Goal: Transaction & Acquisition: Purchase product/service

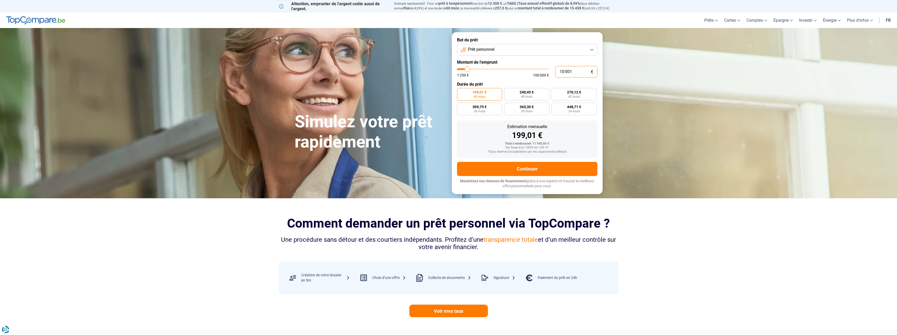
click at [577, 73] on input "10 001" at bounding box center [576, 72] width 42 height 12
type input "1 000"
type input "1250"
type input "100"
type input "1250"
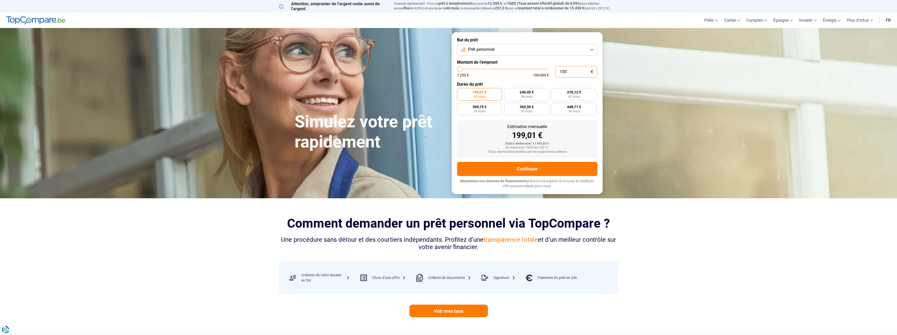
type input "10"
type input "1250"
type input "1"
type input "1250"
type input "0"
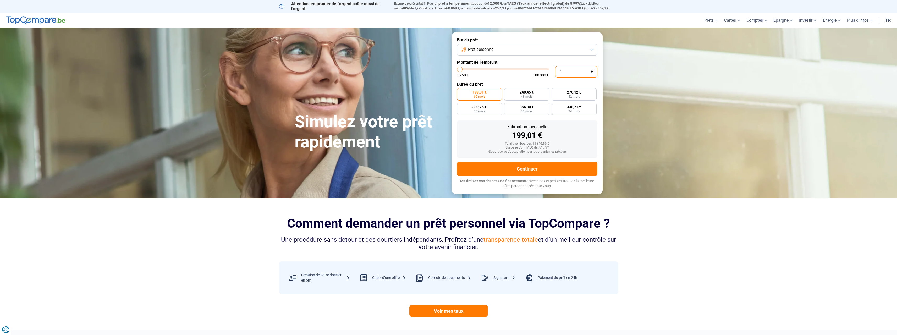
type input "1250"
type input "5"
type input "1250"
type input "50"
type input "1250"
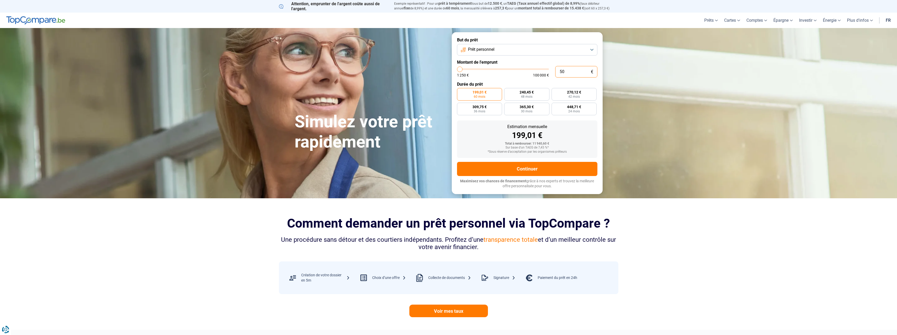
type input "500"
type input "1250"
type input "5 000"
type input "5000"
radio input "true"
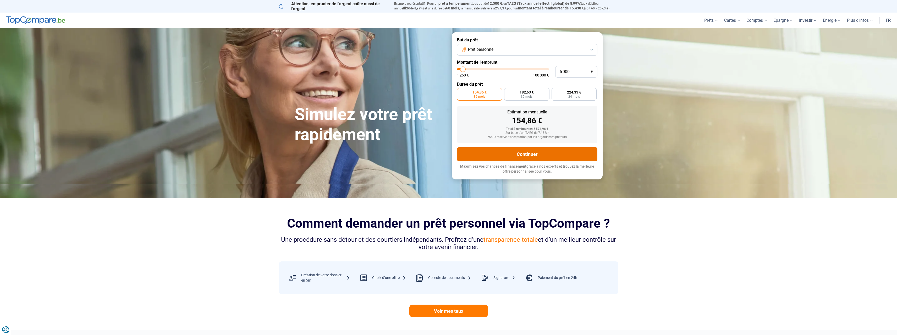
click at [545, 150] on button "Continuer" at bounding box center [527, 154] width 140 height 14
click at [575, 72] on input "5 000" at bounding box center [576, 72] width 42 height 12
type input "500"
type input "1250"
type input "50"
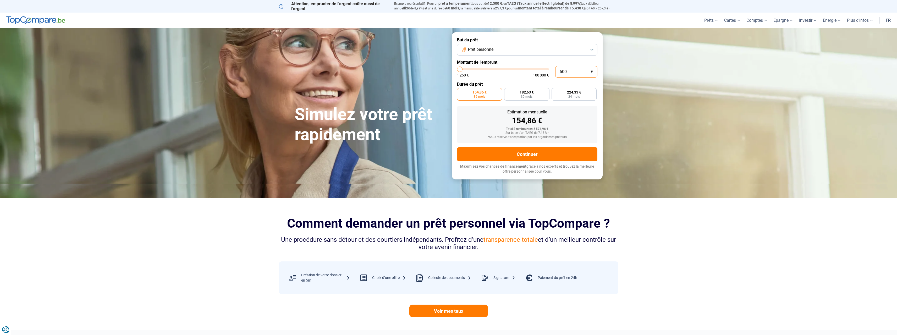
type input "1250"
type input "5"
type input "1250"
type input "0"
type input "1250"
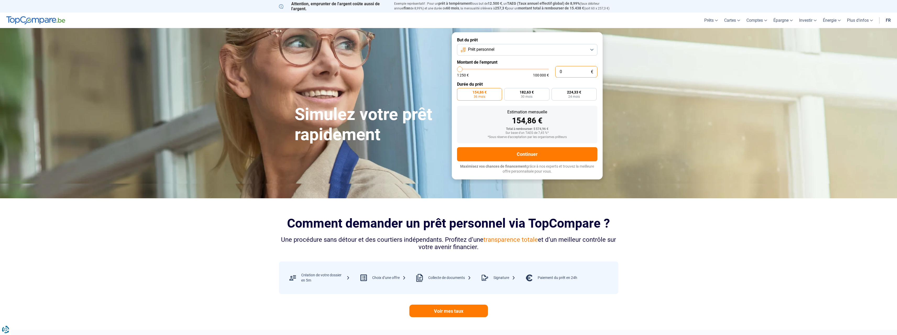
type input "2"
type input "1250"
type input "20"
type input "1250"
type input "200"
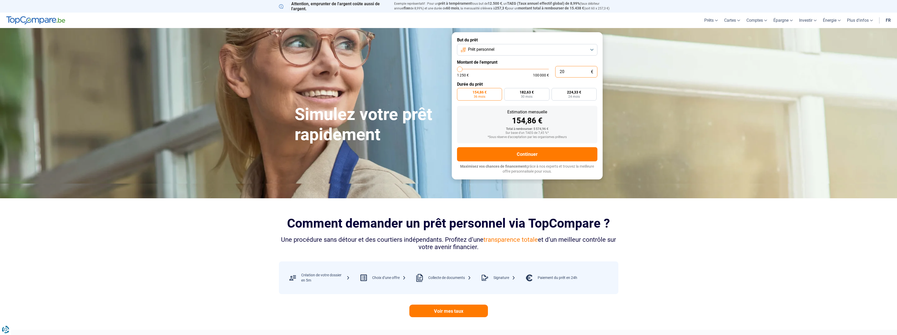
type input "1250"
type input "2 000"
type input "2000"
type input "20 000"
type input "20000"
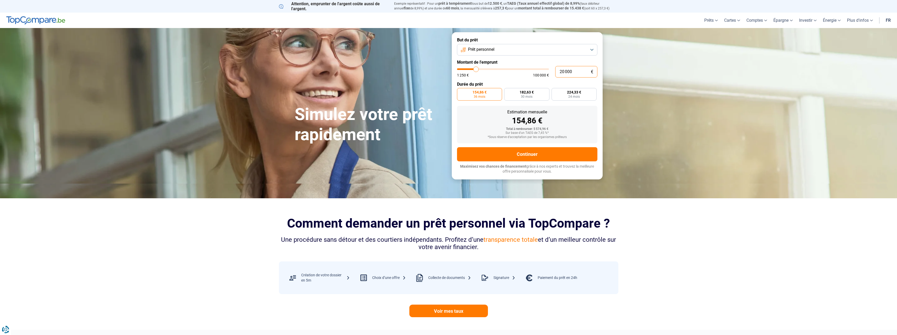
radio input "false"
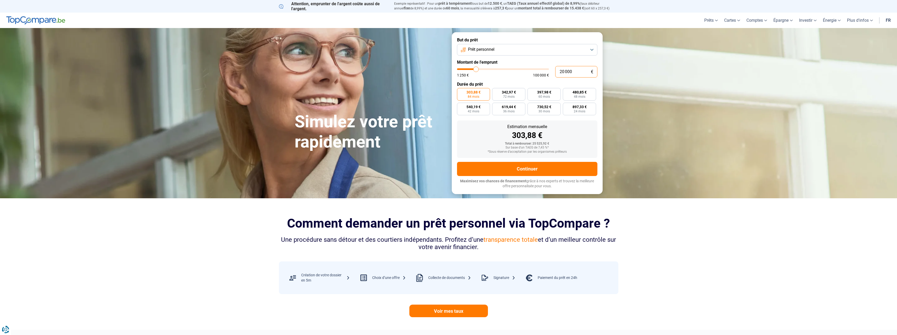
click at [582, 71] on input "20 000" at bounding box center [576, 72] width 42 height 12
type input "2 000"
type input "2000"
type input "200"
type input "1250"
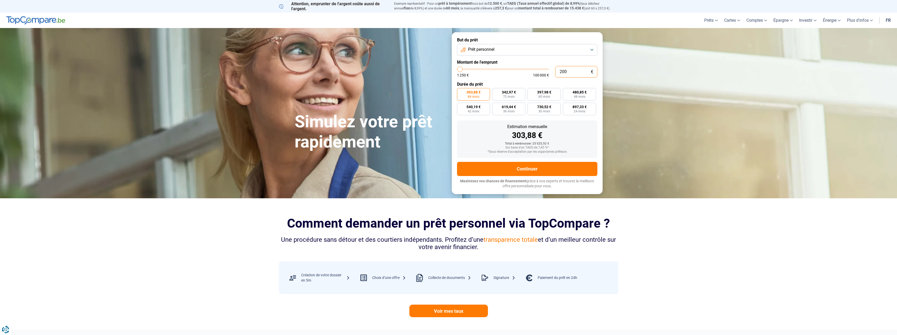
type input "20"
type input "1250"
type input "2"
type input "1250"
type input "0"
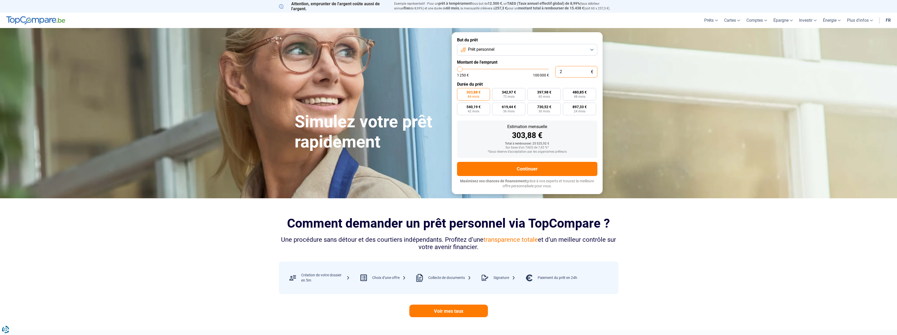
type input "1250"
type input "5"
type input "1250"
type input "50"
type input "1250"
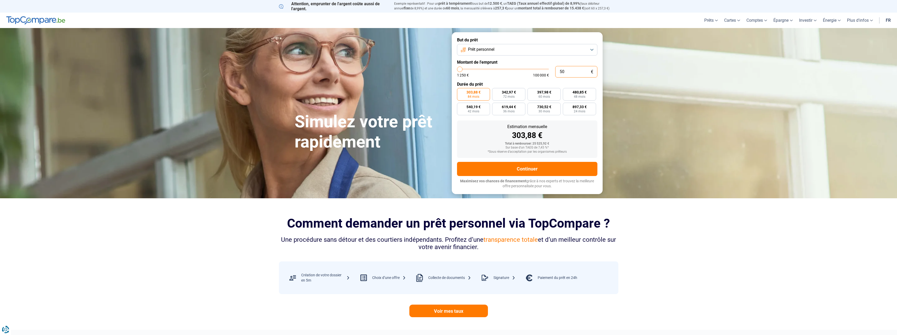
type input "500"
type input "1250"
type input "5 000"
type input "5000"
radio input "true"
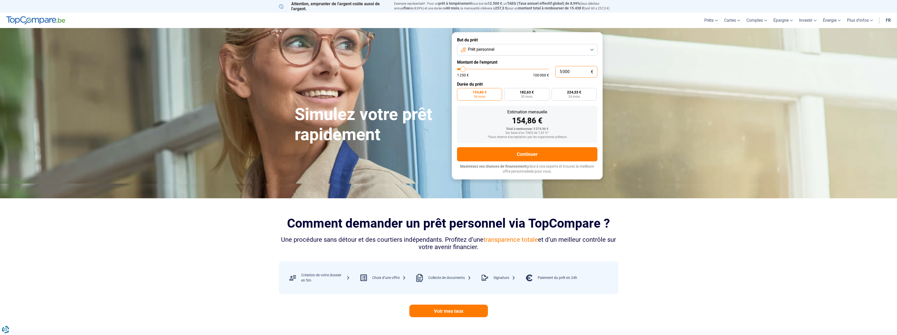
type input "5 000"
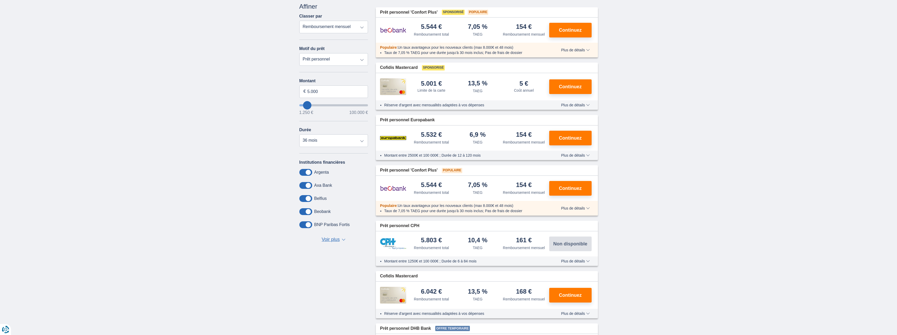
scroll to position [52, 0]
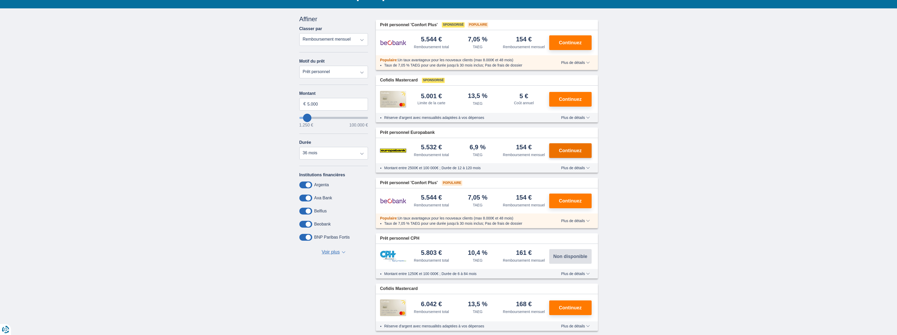
click at [587, 146] on button "Continuez" at bounding box center [570, 150] width 42 height 15
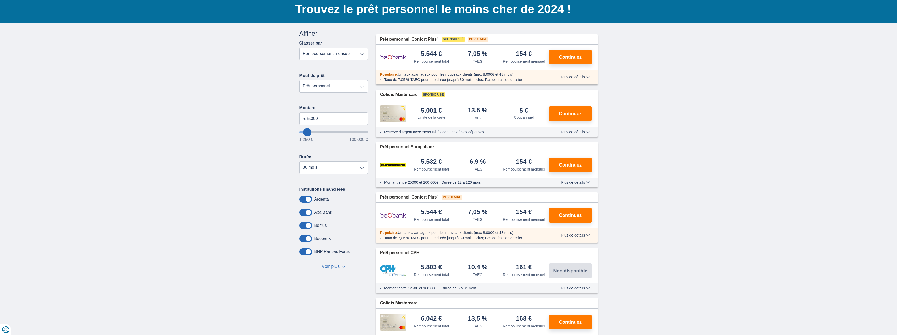
scroll to position [26, 0]
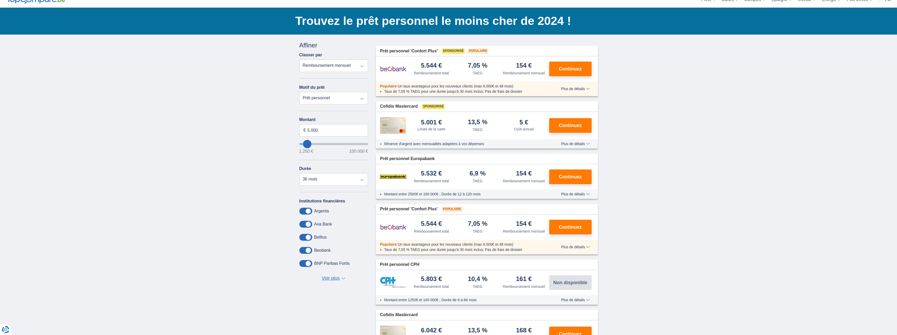
click at [335, 278] on span "Voir plus" at bounding box center [331, 278] width 18 height 7
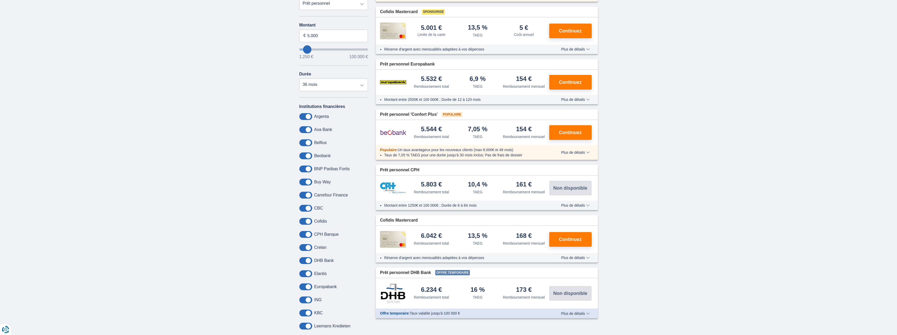
scroll to position [131, 0]
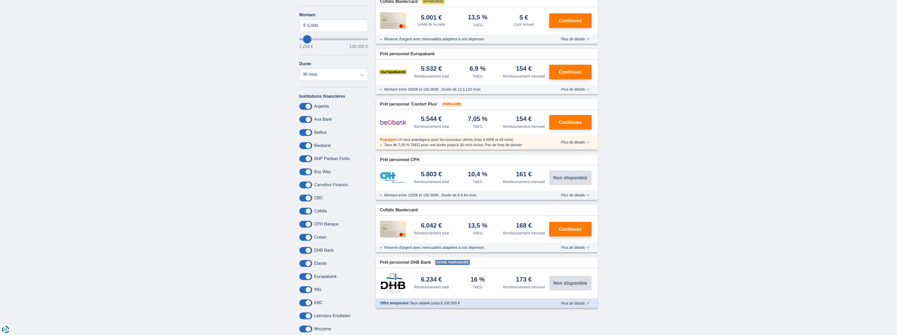
click at [333, 185] on label "Carrefour Finance" at bounding box center [331, 185] width 34 height 5
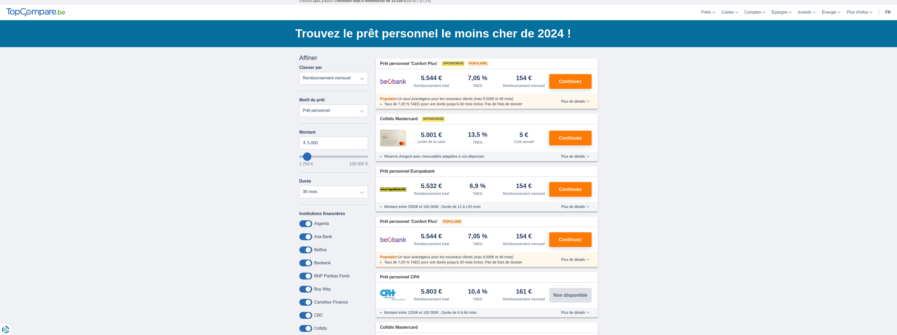
scroll to position [0, 0]
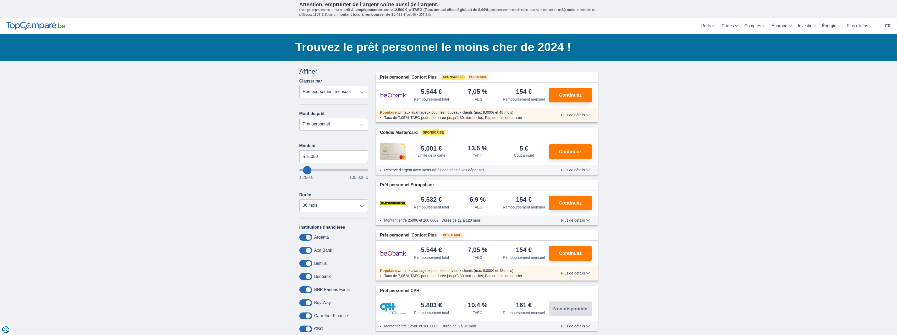
drag, startPoint x: 828, startPoint y: 333, endPoint x: 746, endPoint y: 160, distance: 191.0
click at [746, 160] on div "× widget.non-eligible-application.title widget.non-eligible-application.text no…" at bounding box center [448, 319] width 897 height 517
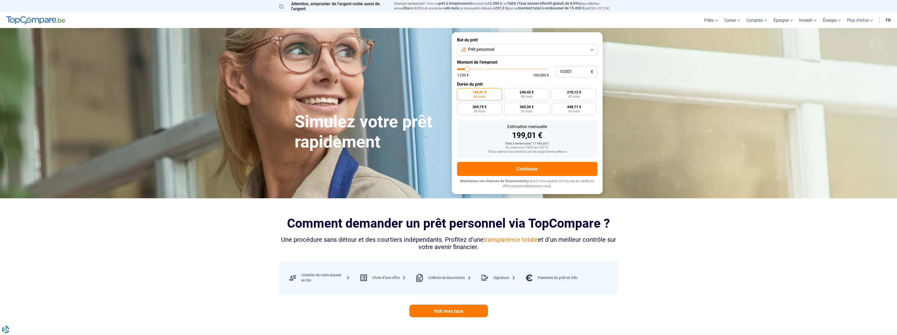
click at [579, 73] on input "10 001" at bounding box center [576, 72] width 42 height 12
type input "1 000"
type input "1250"
type input "100"
type input "1250"
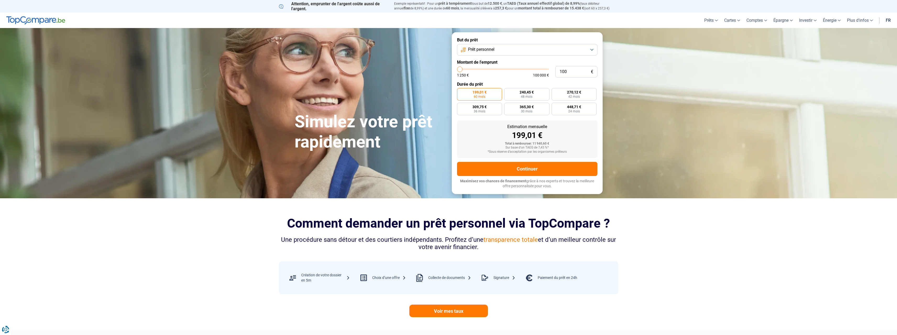
type input "10"
type input "1250"
type input "1"
type input "1250"
type input "1 250"
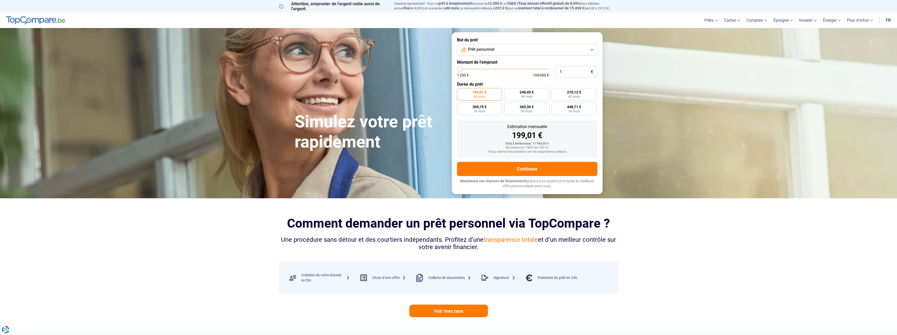
type input "1250"
radio input "true"
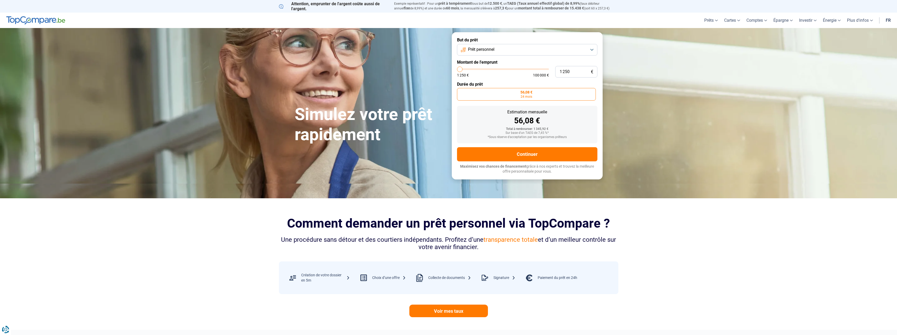
type input "125"
type input "1250"
type input "12"
type input "1250"
type input "1"
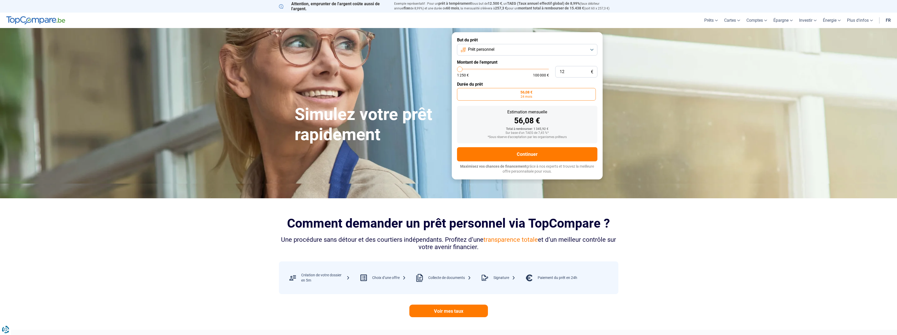
type input "1250"
type input "1 250"
type input "1250"
type input "15 000"
type input "15000"
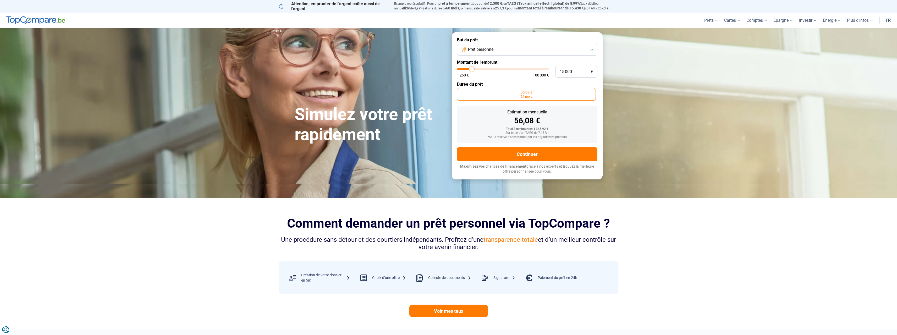
radio input "false"
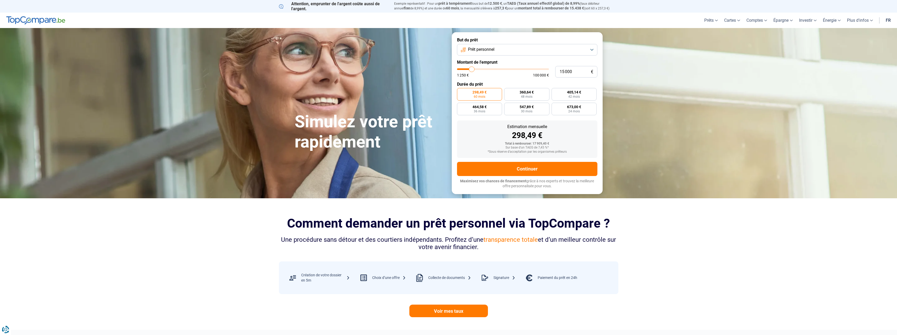
click at [584, 72] on input "15 000" at bounding box center [576, 72] width 42 height 12
click at [576, 93] on span "405,14 €" at bounding box center [574, 92] width 14 height 4
click at [555, 91] on input "405,14 € 42 mois" at bounding box center [553, 89] width 3 height 3
radio input "true"
